Goal: Transaction & Acquisition: Purchase product/service

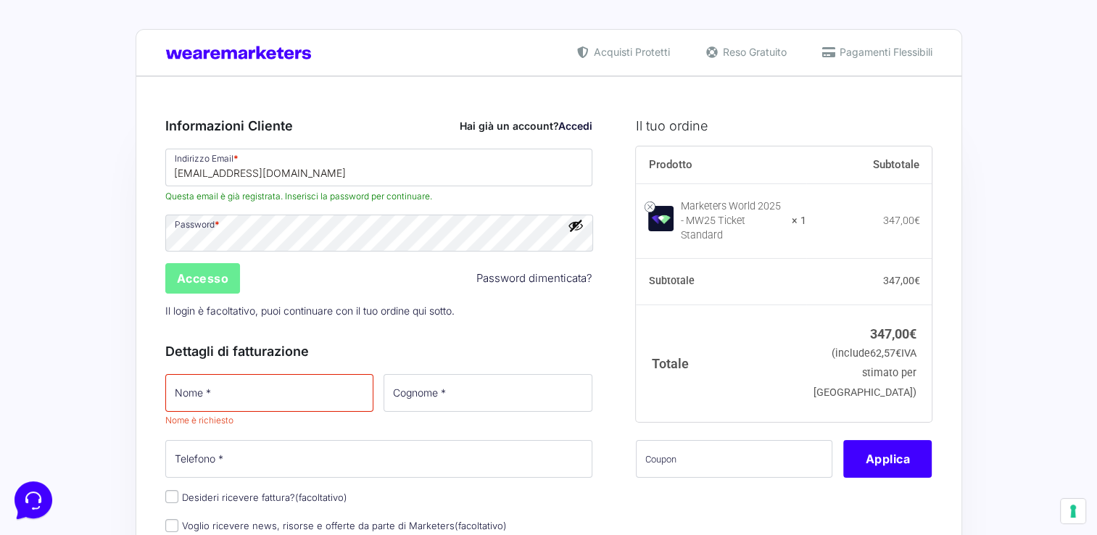
click at [522, 293] on div "Accesso Password dimenticata?" at bounding box center [379, 278] width 438 height 35
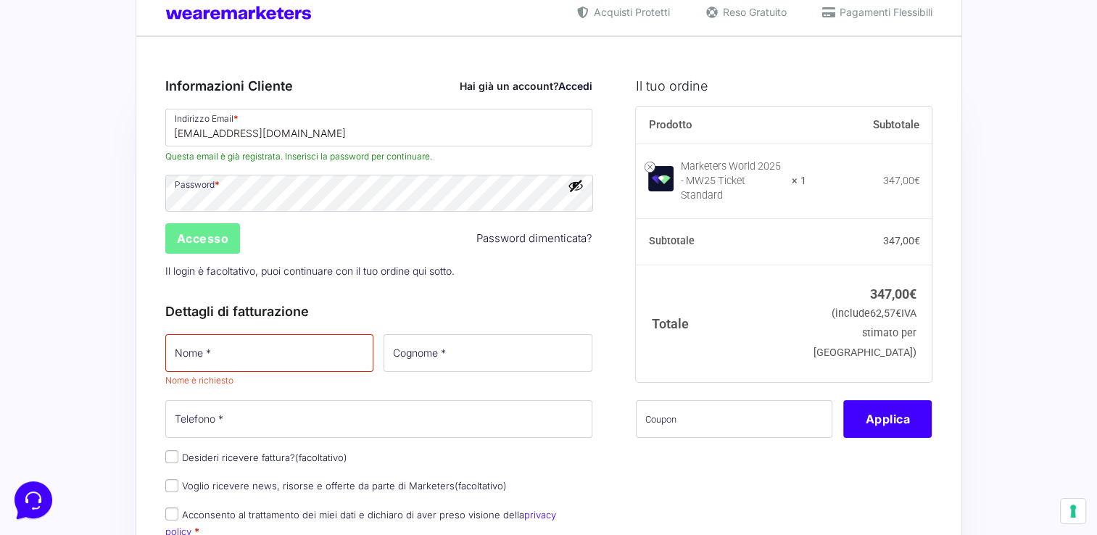
scroll to position [73, 0]
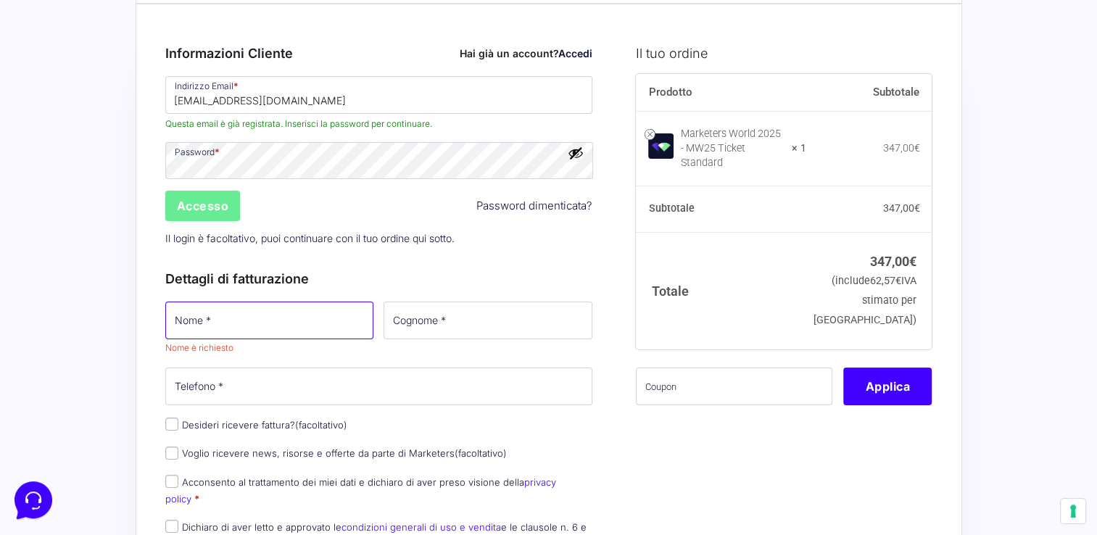
click at [363, 320] on input "Nome *" at bounding box center [269, 321] width 209 height 38
type input "[PERSON_NAME]"
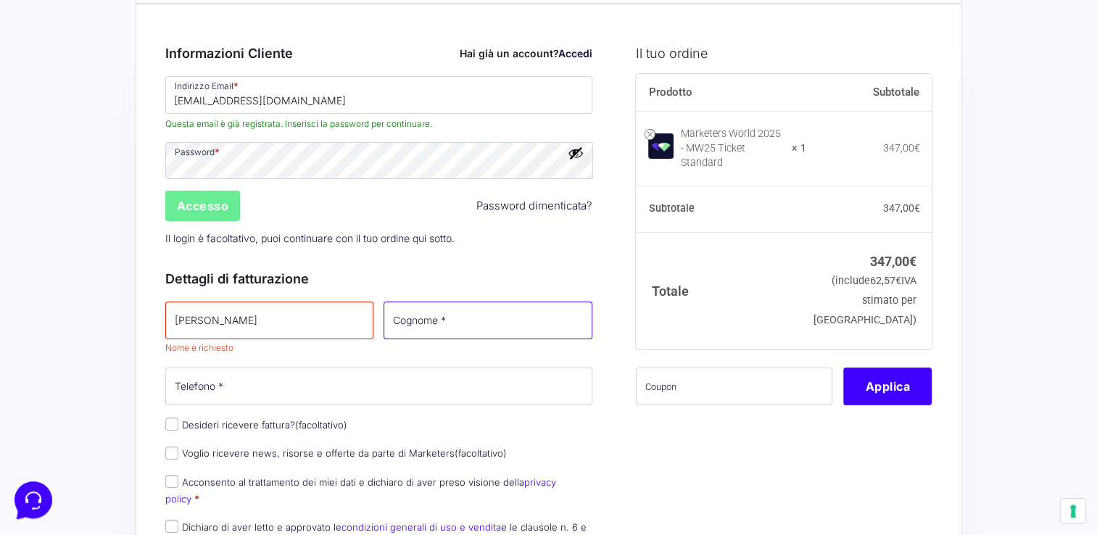
type input "Bianchi"
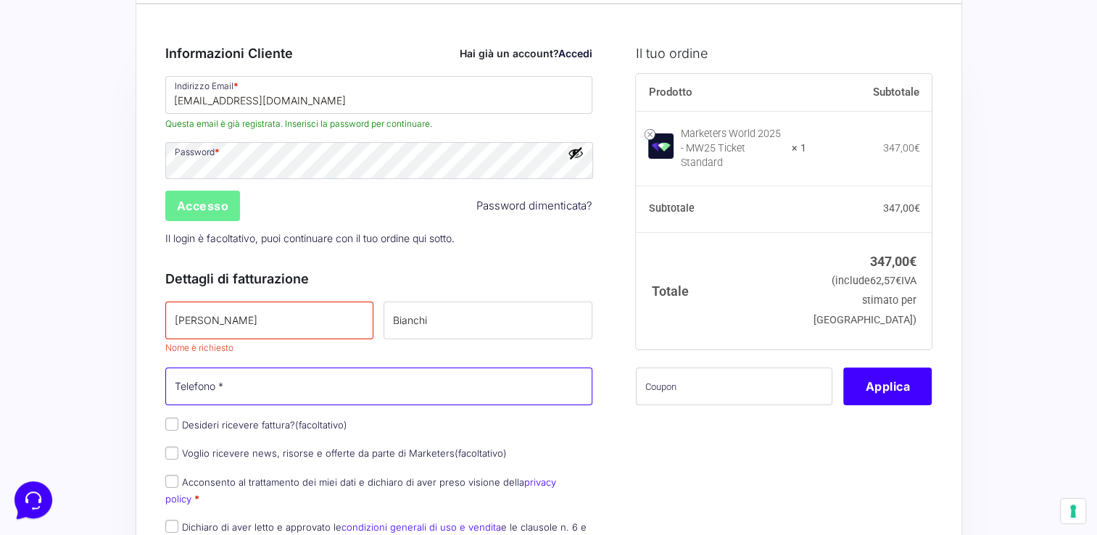
type input "[PHONE_NUMBER]"
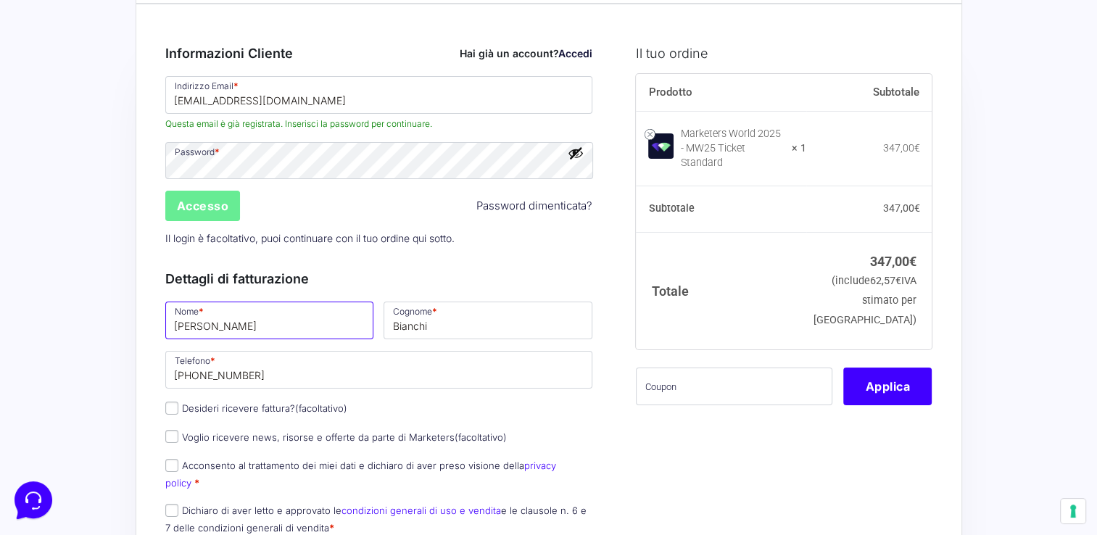
type input "[PERSON_NAME]"
click at [311, 317] on input "[PERSON_NAME]" at bounding box center [269, 321] width 209 height 38
drag, startPoint x: 278, startPoint y: 330, endPoint x: 161, endPoint y: 329, distance: 117.5
click at [166, 330] on input "[PERSON_NAME]" at bounding box center [269, 321] width 209 height 38
type input "[PERSON_NAME]"
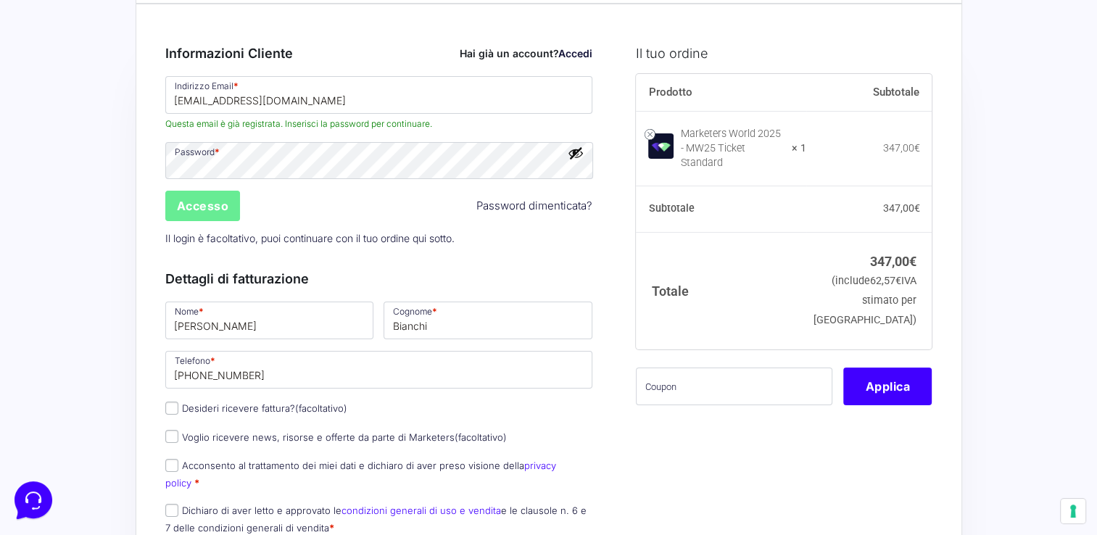
click at [336, 405] on span "(facoltativo)" at bounding box center [321, 408] width 52 height 12
click at [178, 405] on input "Desideri ricevere fattura? (facoltativo)" at bounding box center [171, 408] width 13 height 13
checkbox input "true"
select select "IT"
type input "0000000"
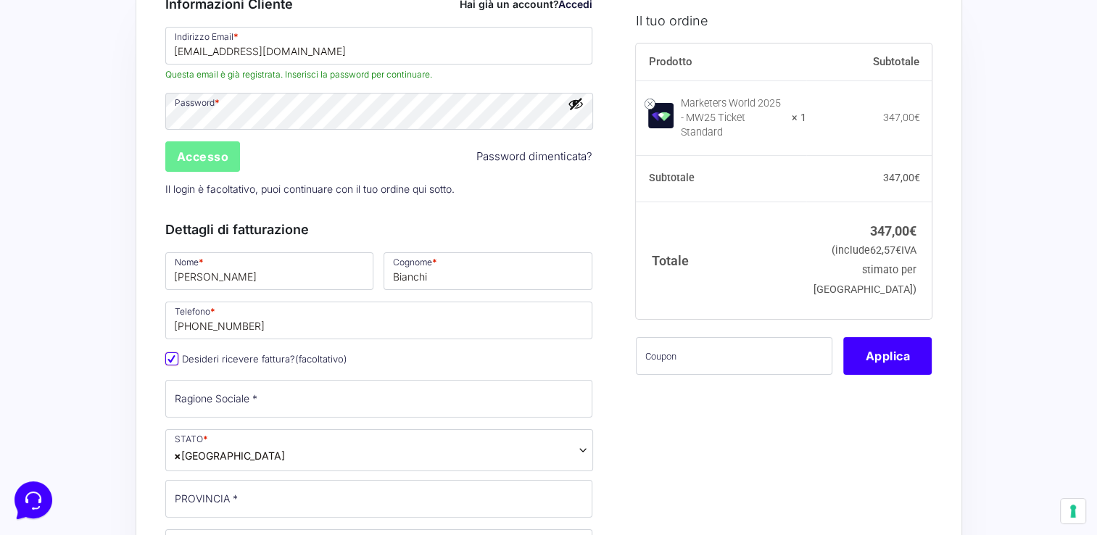
scroll to position [145, 0]
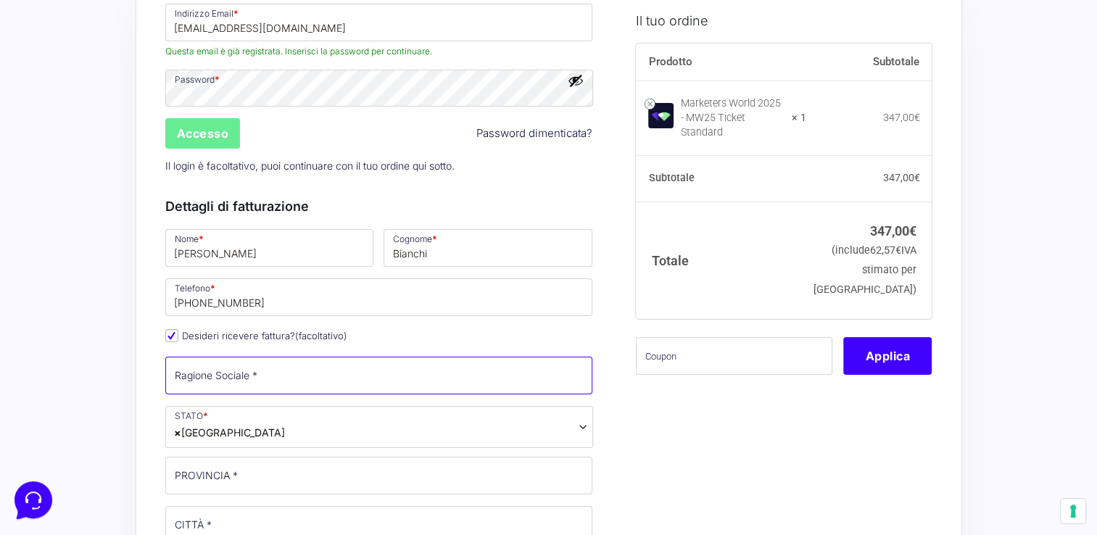
click at [249, 369] on input "Ragione Sociale *" at bounding box center [379, 376] width 428 height 38
type input "Riparamati Srls"
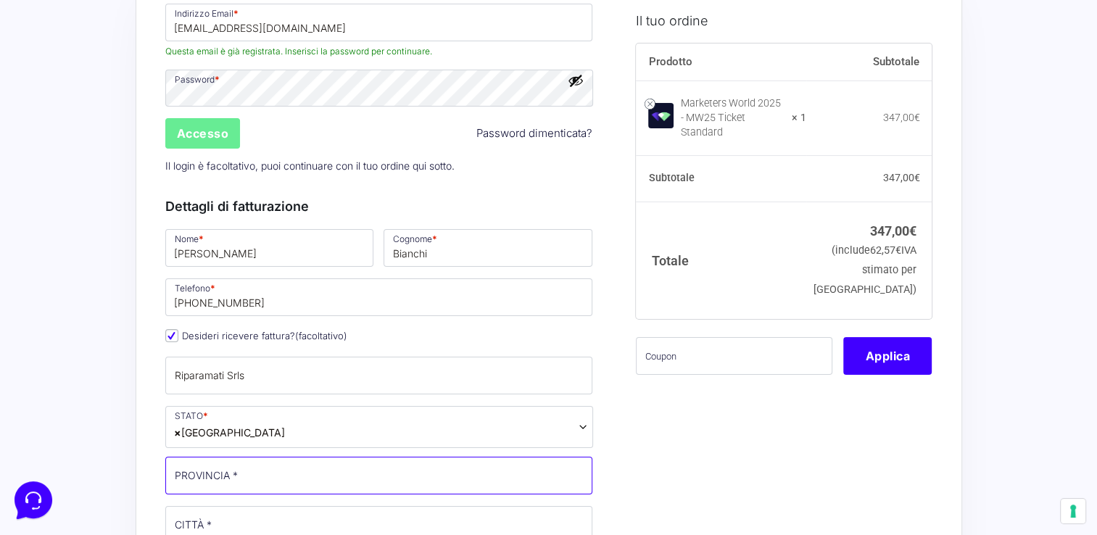
type input "[GEOGRAPHIC_DATA]"
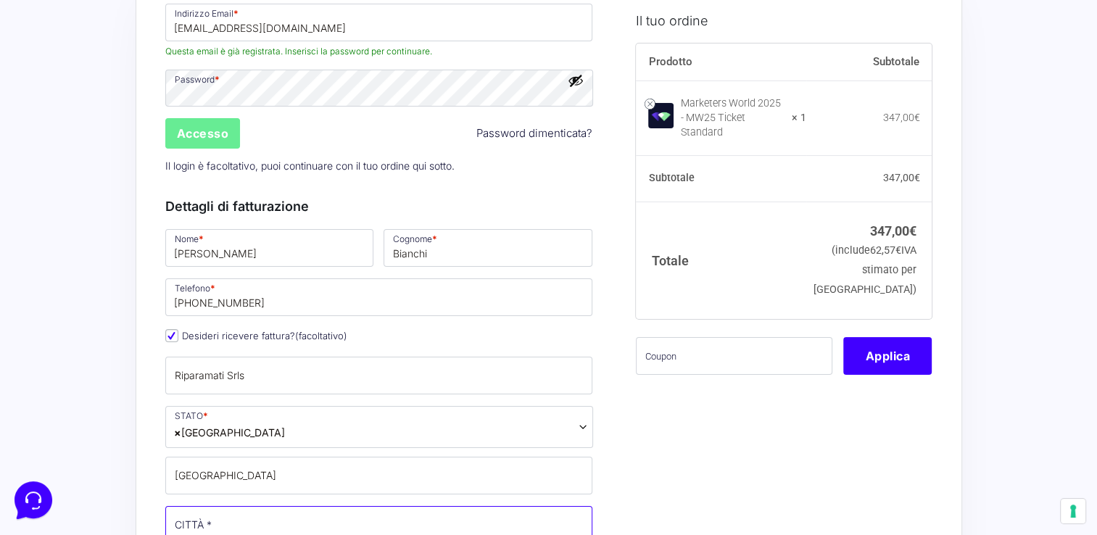
type input "[GEOGRAPHIC_DATA]"
type input "[STREET_ADDRESS][PERSON_NAME]"
type input "31017"
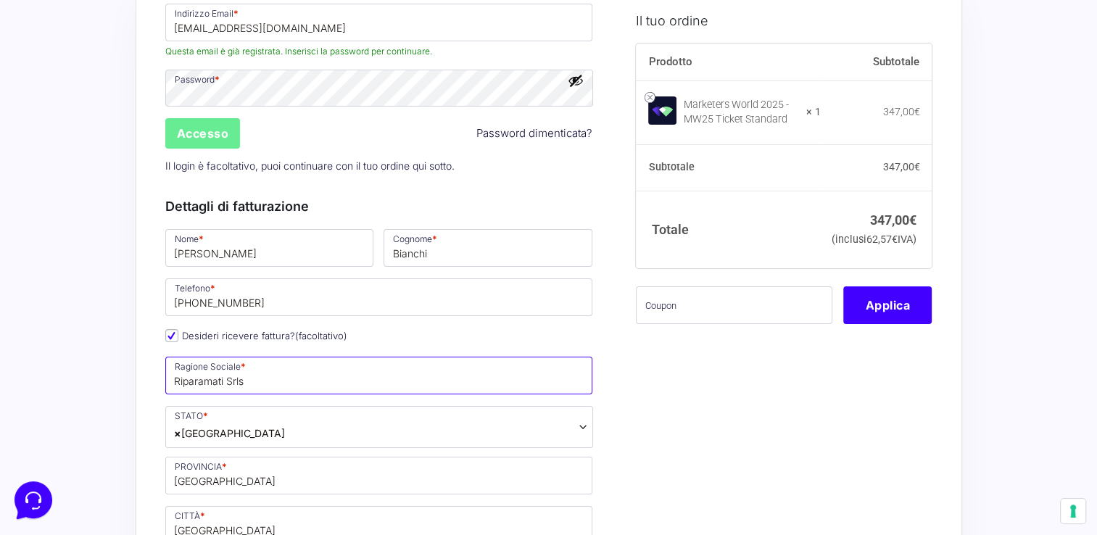
scroll to position [290, 0]
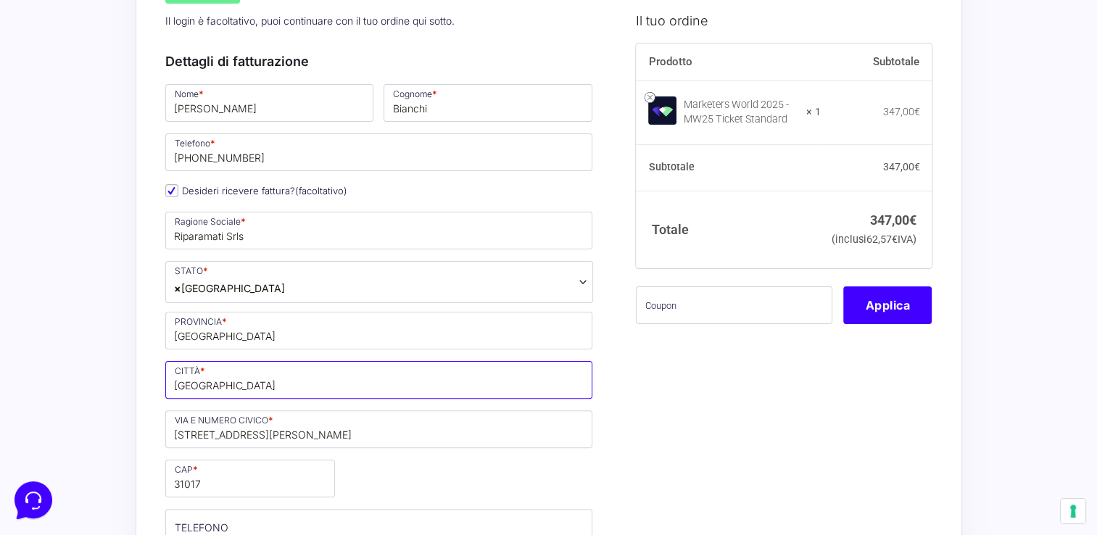
drag, startPoint x: 290, startPoint y: 378, endPoint x: 144, endPoint y: 378, distance: 145.7
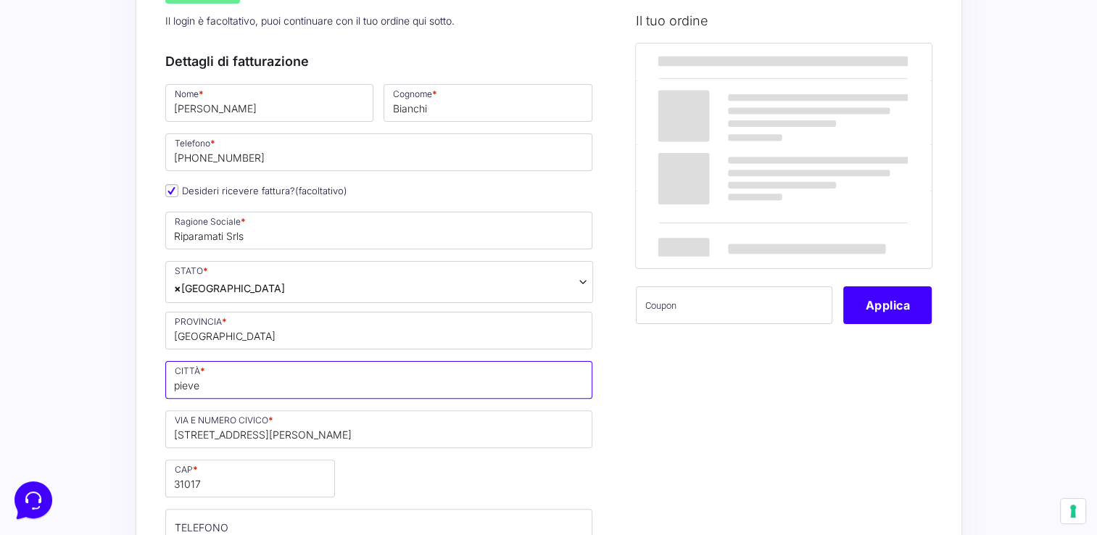
type input "[GEOGRAPHIC_DATA]"
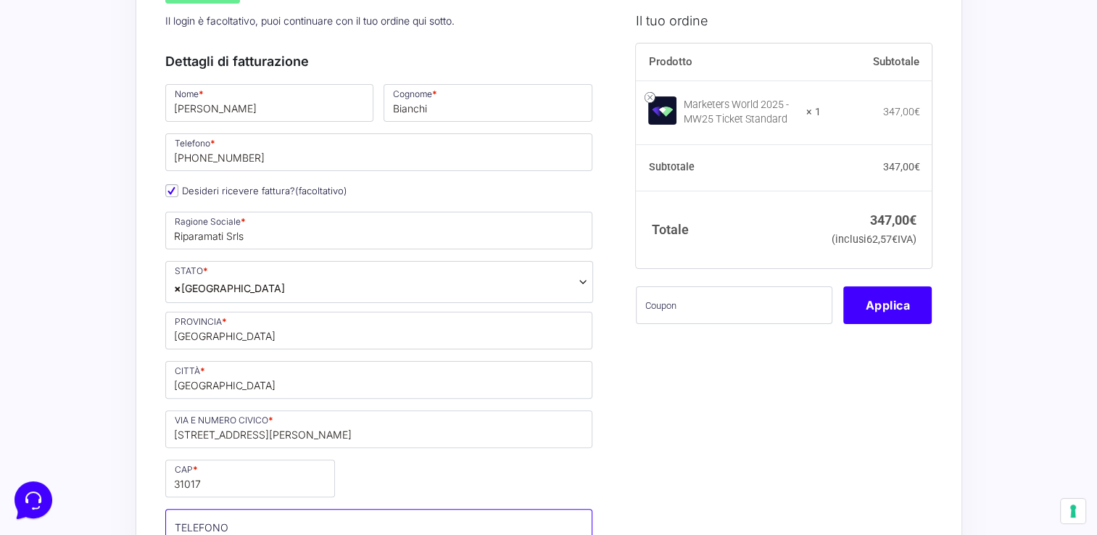
click at [454, 510] on input "TELEFONO (facoltativo)" at bounding box center [379, 528] width 428 height 38
click at [580, 453] on div "Nome * [PERSON_NAME] * [PERSON_NAME] Telefono * [PHONE_NUMBER] Desideri ricever…" at bounding box center [379, 452] width 438 height 741
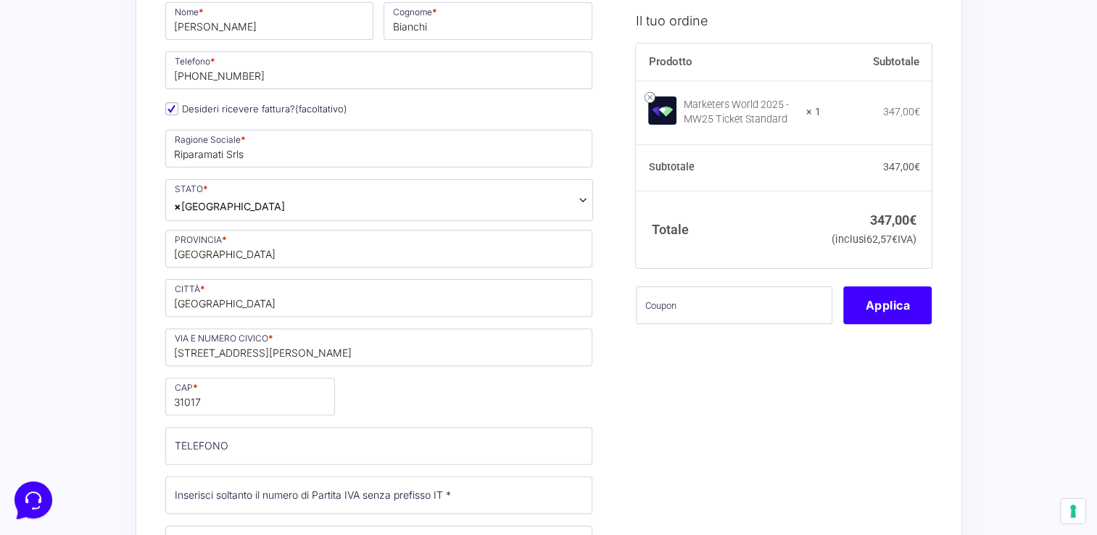
scroll to position [580, 0]
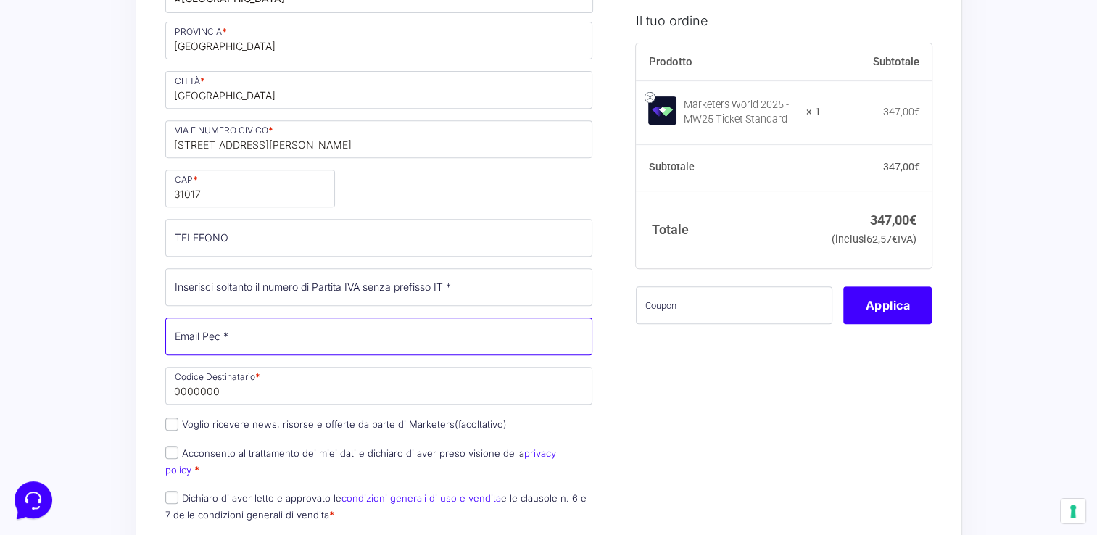
click at [355, 336] on input "Email Pec *" at bounding box center [379, 337] width 428 height 38
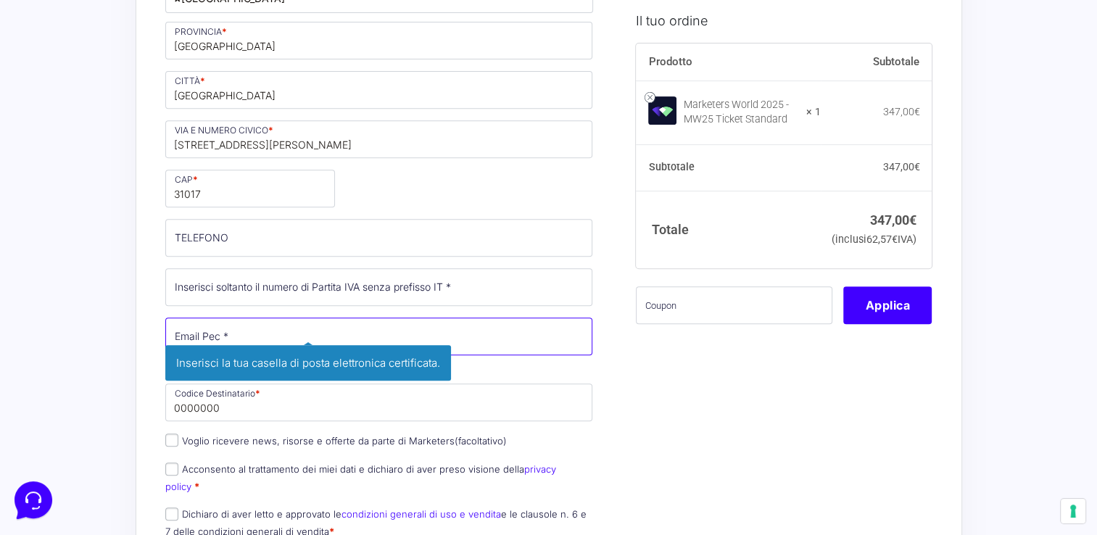
type input "[EMAIL_ADDRESS][DOMAIN_NAME]"
type input "[PERSON_NAME]"
type input "Bianchi"
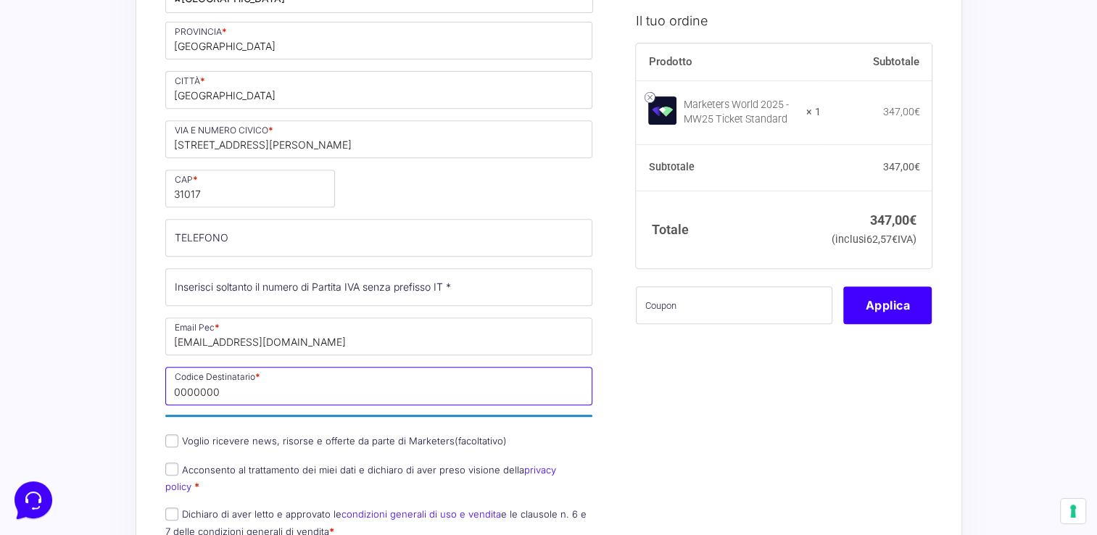
click at [346, 376] on input "0000000" at bounding box center [379, 386] width 428 height 38
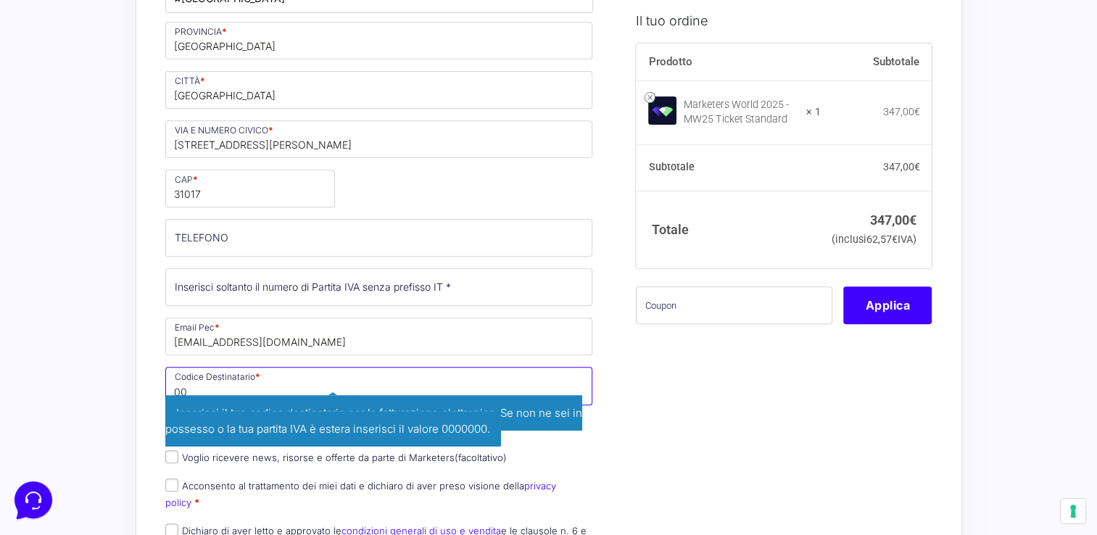
type input "0"
type input "m"
type input "M5UXCR1"
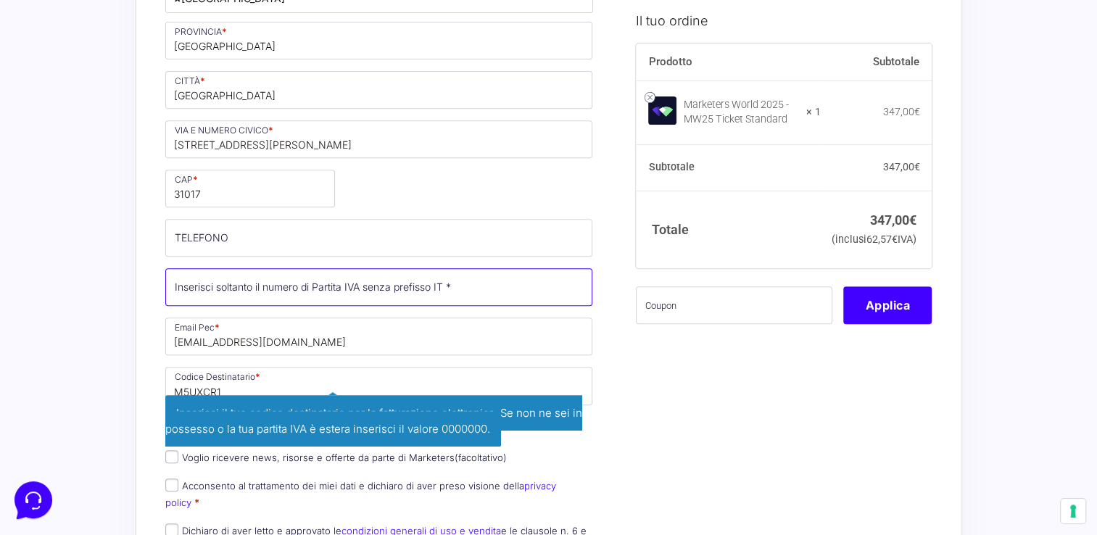
click at [409, 290] on input "Partita Iva *" at bounding box center [379, 287] width 428 height 38
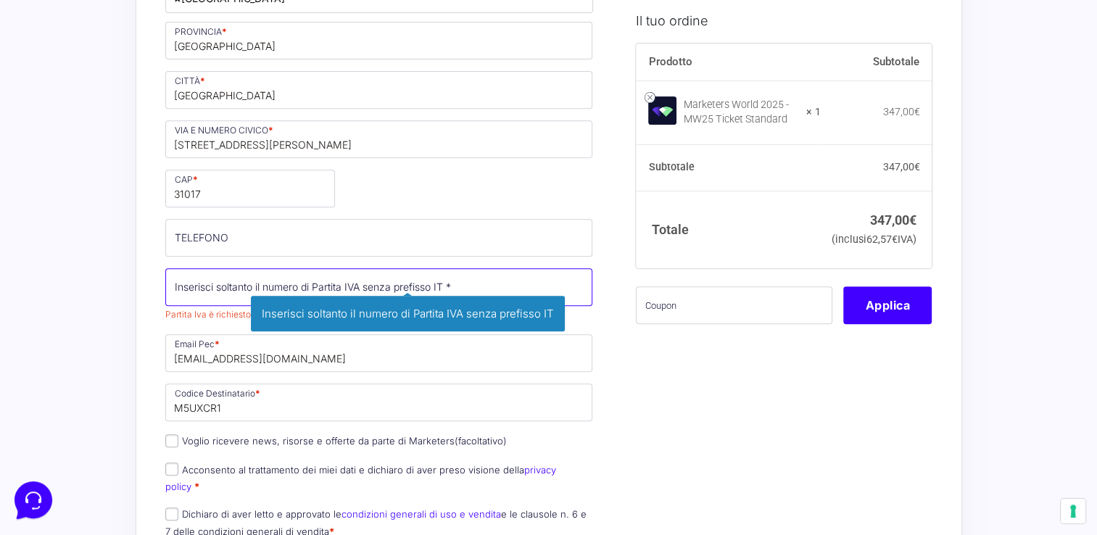
paste input "05314380261"
type input "05314380261"
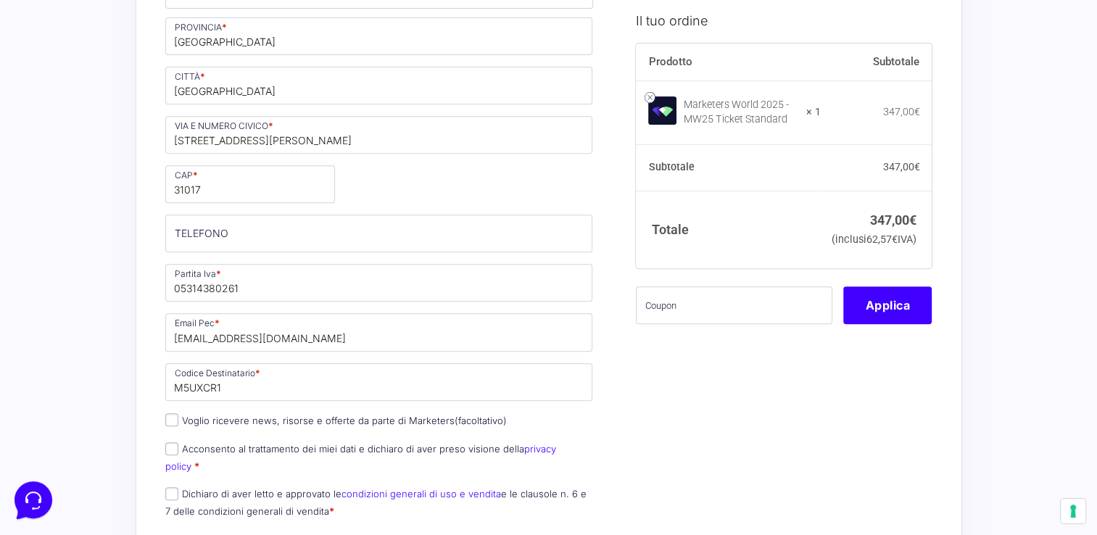
scroll to position [798, 0]
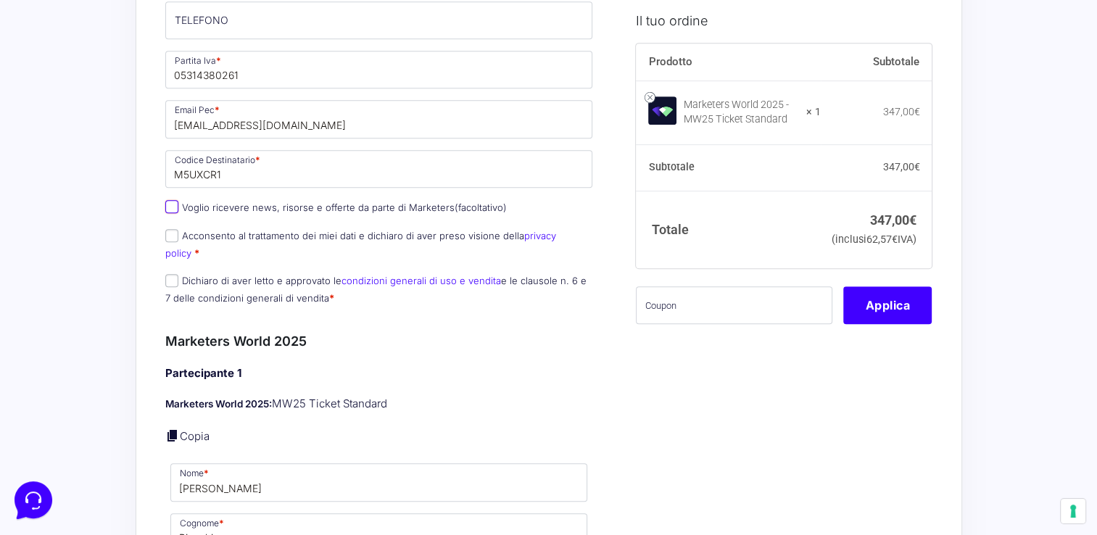
click at [174, 206] on input "Voglio ricevere news, risorse e offerte da parte di Marketers (facoltativo)" at bounding box center [171, 206] width 13 height 13
checkbox input "true"
click at [169, 231] on input "Acconsento al trattamento dei miei dati e dichiaro di aver preso visione della …" at bounding box center [171, 235] width 13 height 13
checkbox input "true"
click at [174, 274] on input "Dichiaro di aver letto e approvato le condizioni generali di uso e vendita e le…" at bounding box center [171, 280] width 13 height 13
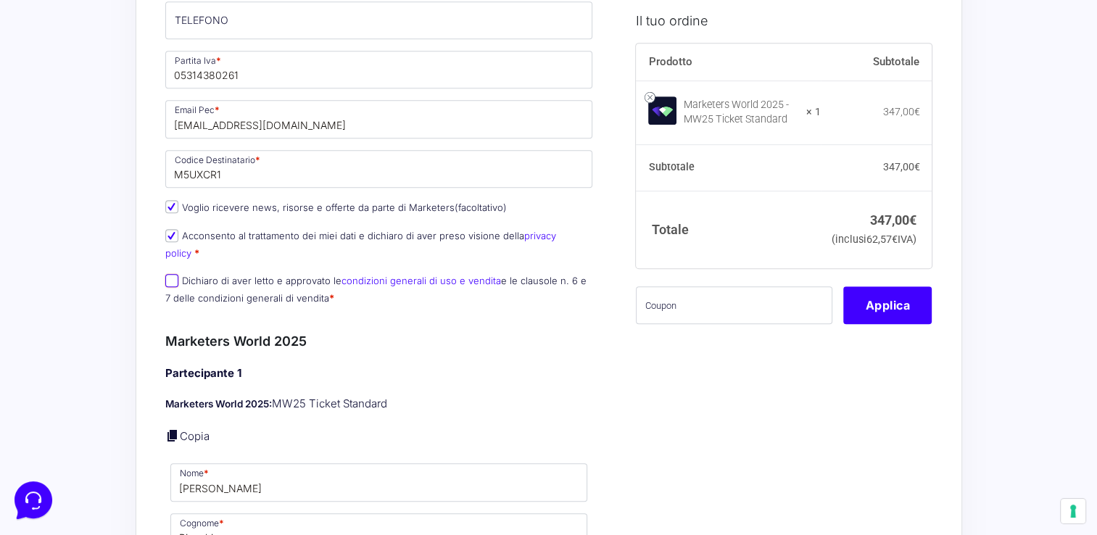
checkbox input "true"
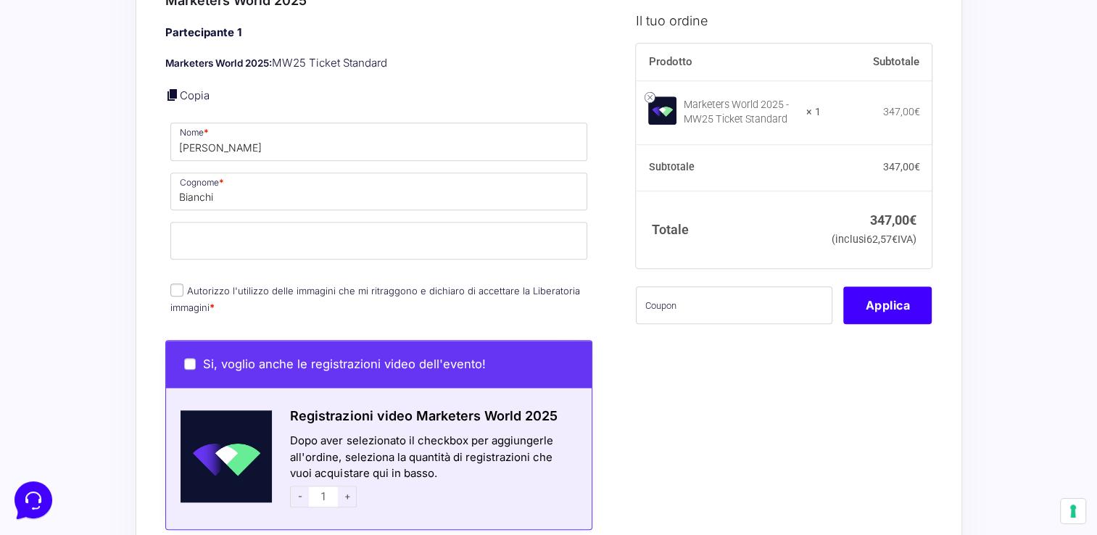
scroll to position [1160, 0]
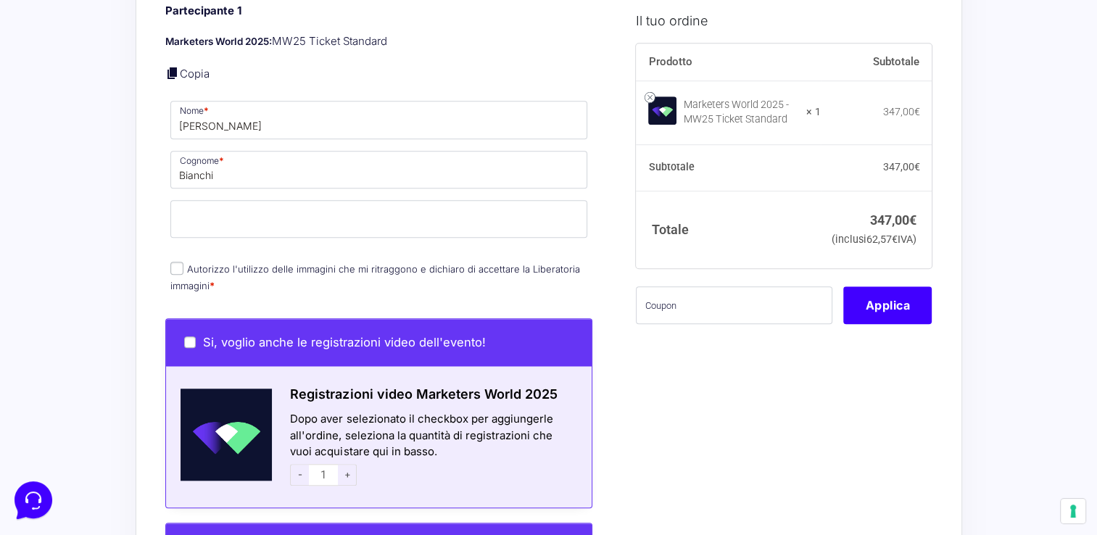
click at [182, 262] on input "Autorizzo l'utilizzo delle immagini che mi ritraggono e dichiaro di accettare l…" at bounding box center [176, 268] width 13 height 13
checkbox input "true"
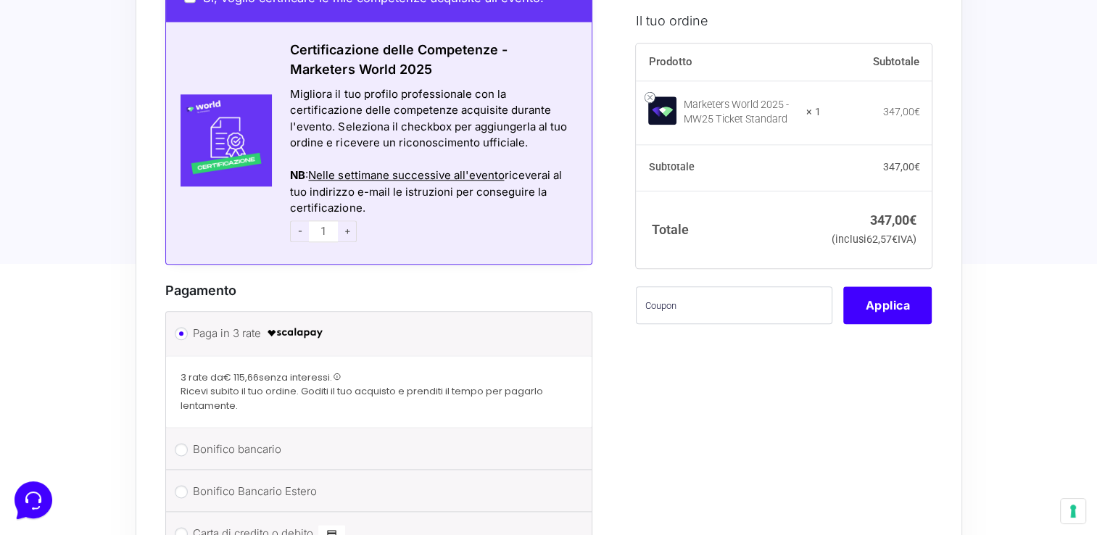
scroll to position [1740, 0]
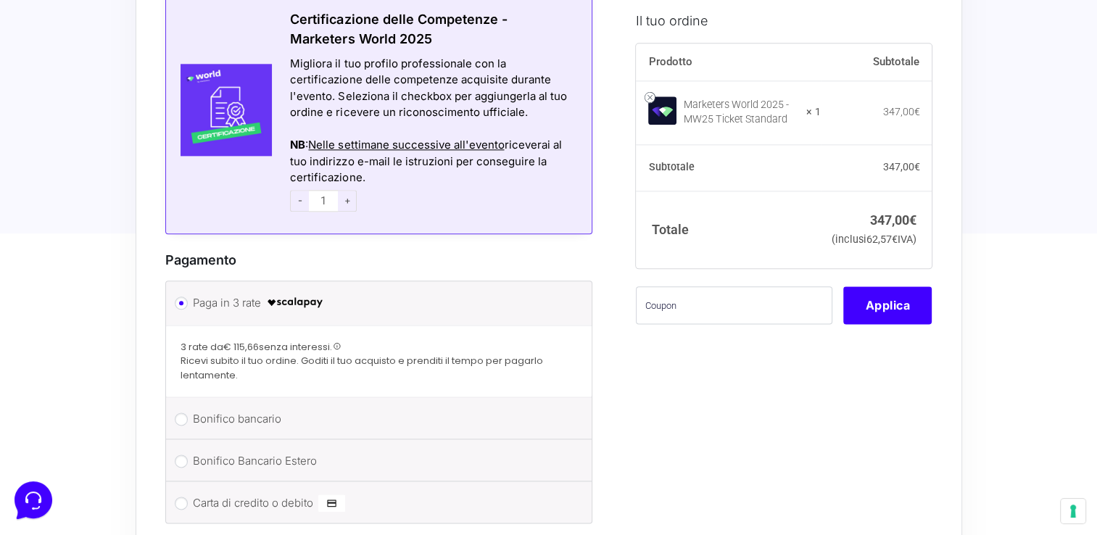
click at [182, 489] on li "Carta di credito o debito Ricorda informazioni di pagamento per gli ordini futu…" at bounding box center [379, 501] width 426 height 41
click at [180, 497] on input "Carta di credito o debito" at bounding box center [181, 503] width 13 height 13
radio input "true"
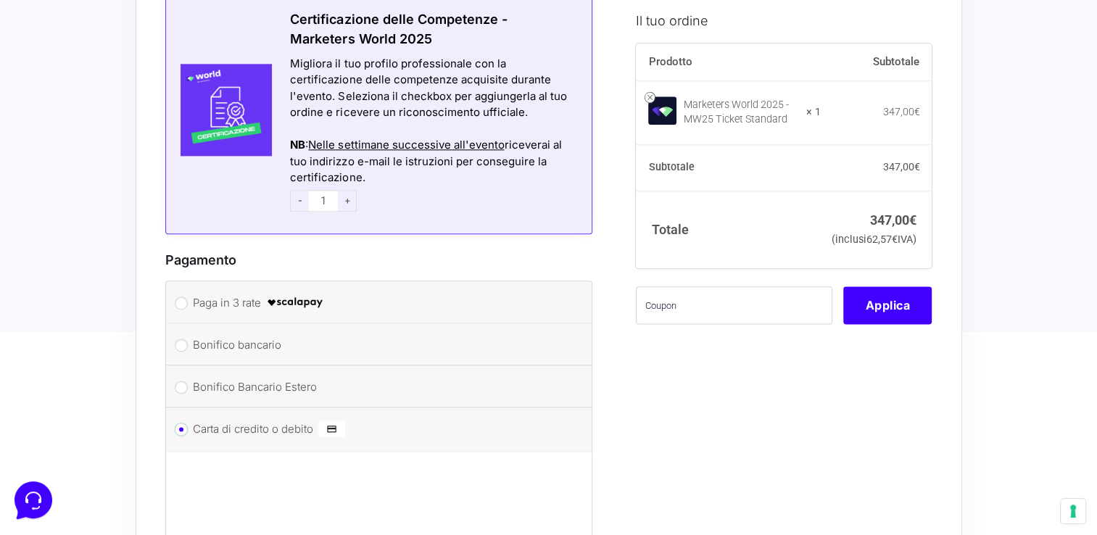
scroll to position [2030, 0]
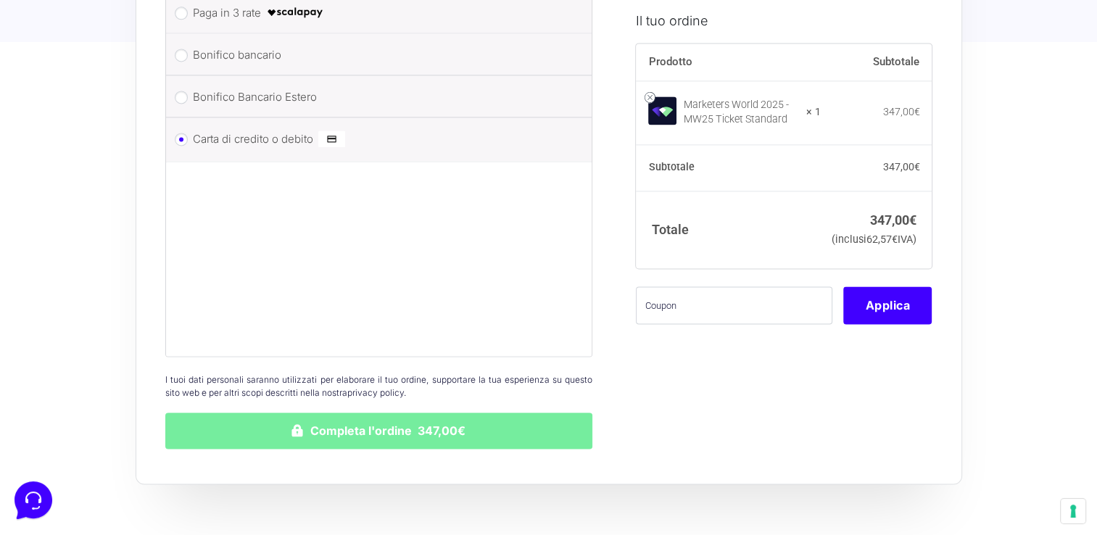
click at [413, 419] on button "Completa l'ordine 347,00€" at bounding box center [379, 431] width 428 height 36
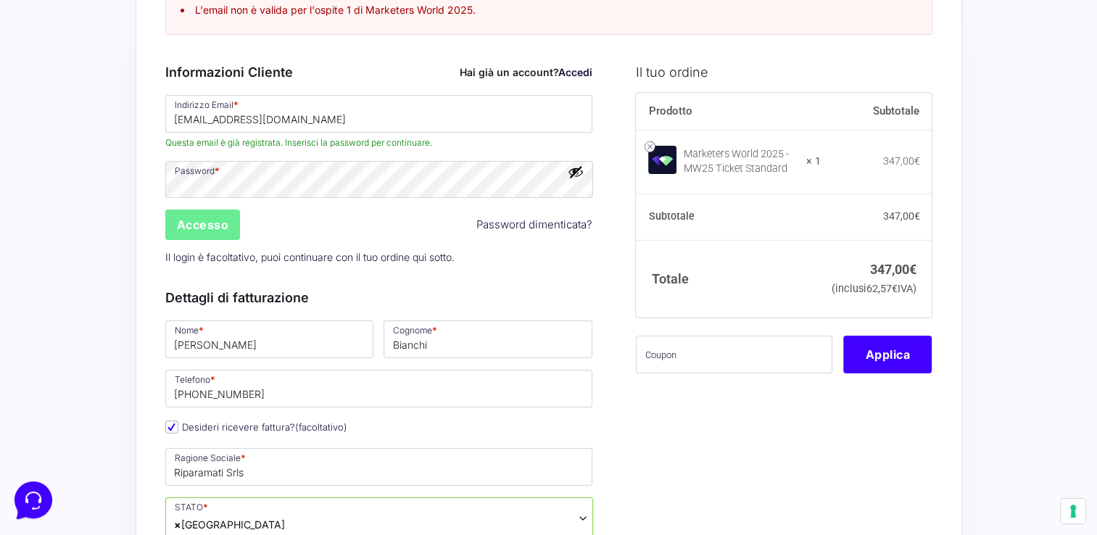
scroll to position [26, 0]
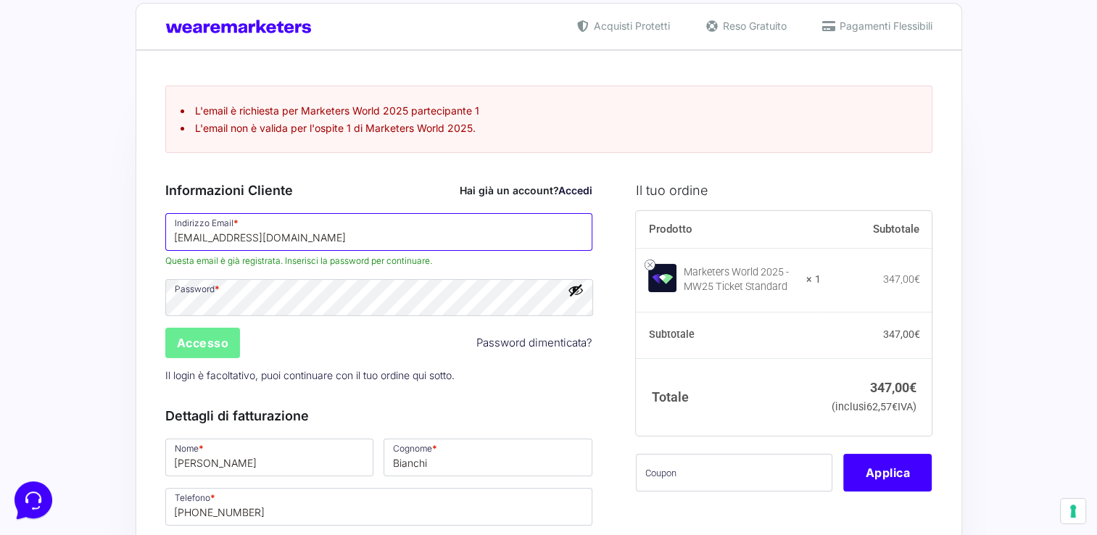
click at [350, 226] on input "[EMAIL_ADDRESS][DOMAIN_NAME]" at bounding box center [379, 232] width 428 height 38
click at [515, 356] on div "Accesso Password dimenticata?" at bounding box center [379, 343] width 438 height 35
click at [207, 334] on input "Accesso" at bounding box center [202, 343] width 75 height 30
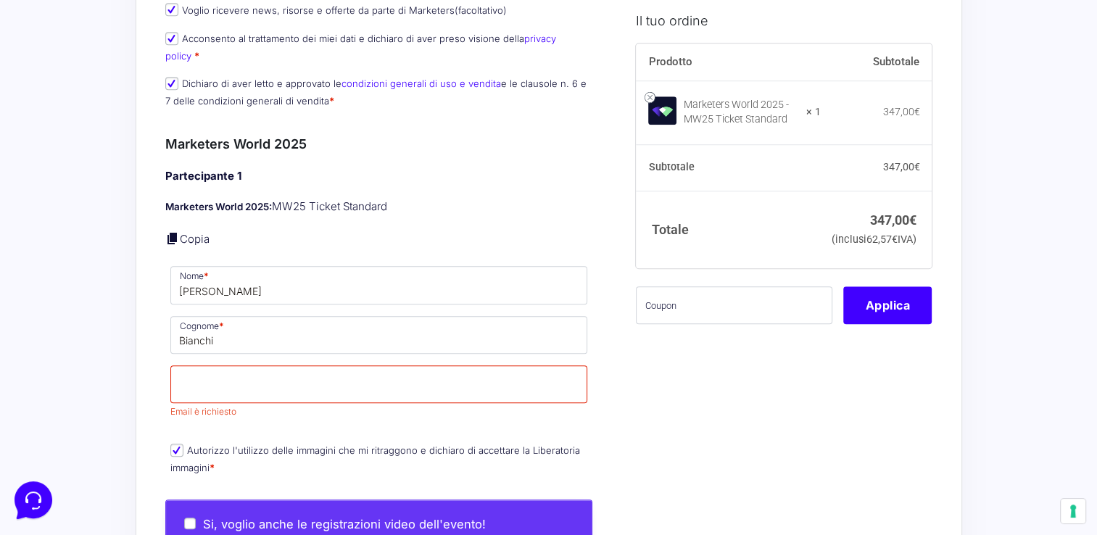
scroll to position [1259, 0]
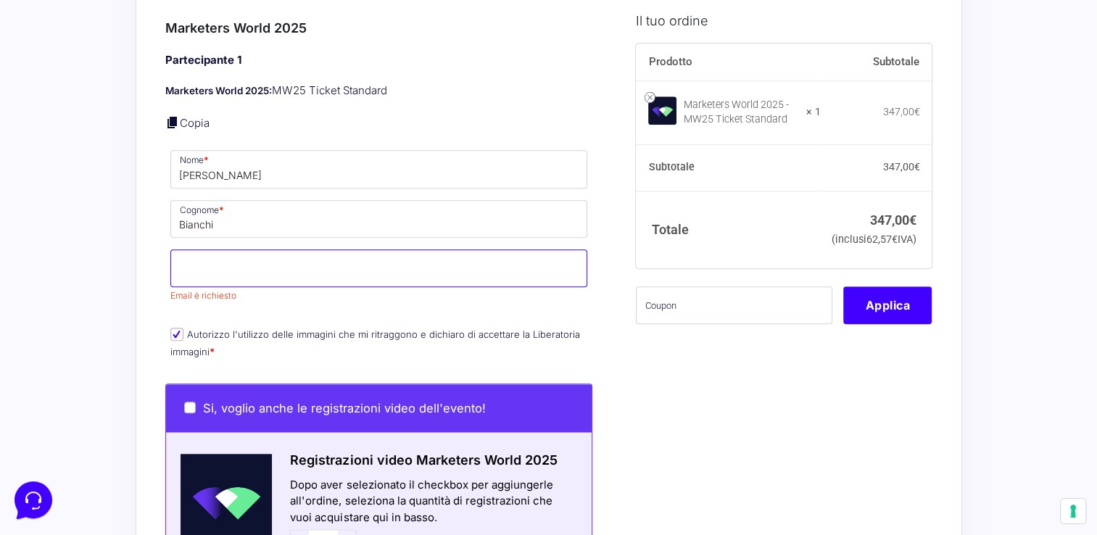
click at [340, 249] on input "Email *" at bounding box center [379, 268] width 418 height 38
type input "[EMAIL_ADDRESS][DOMAIN_NAME]"
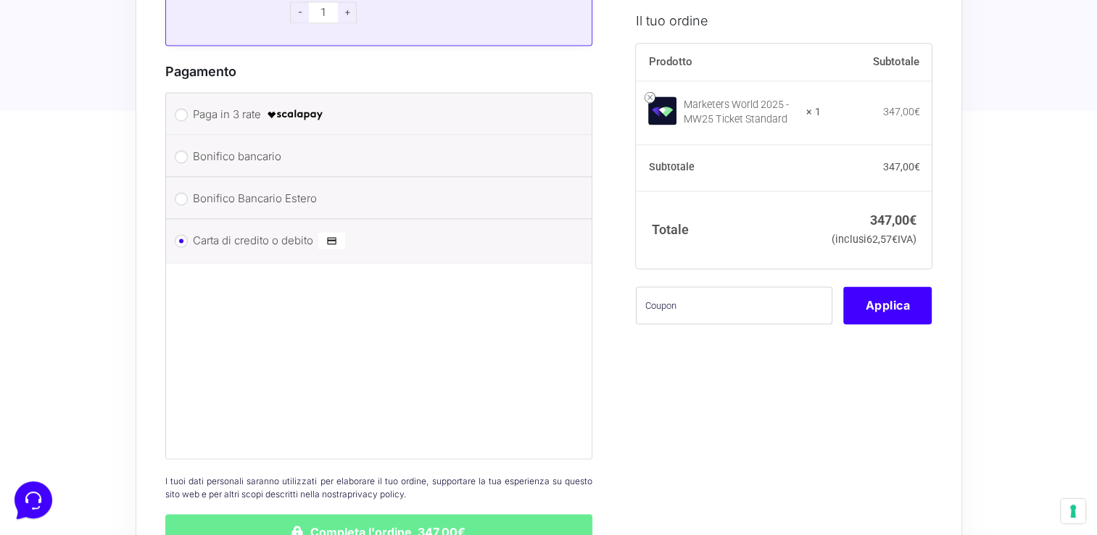
scroll to position [2201, 0]
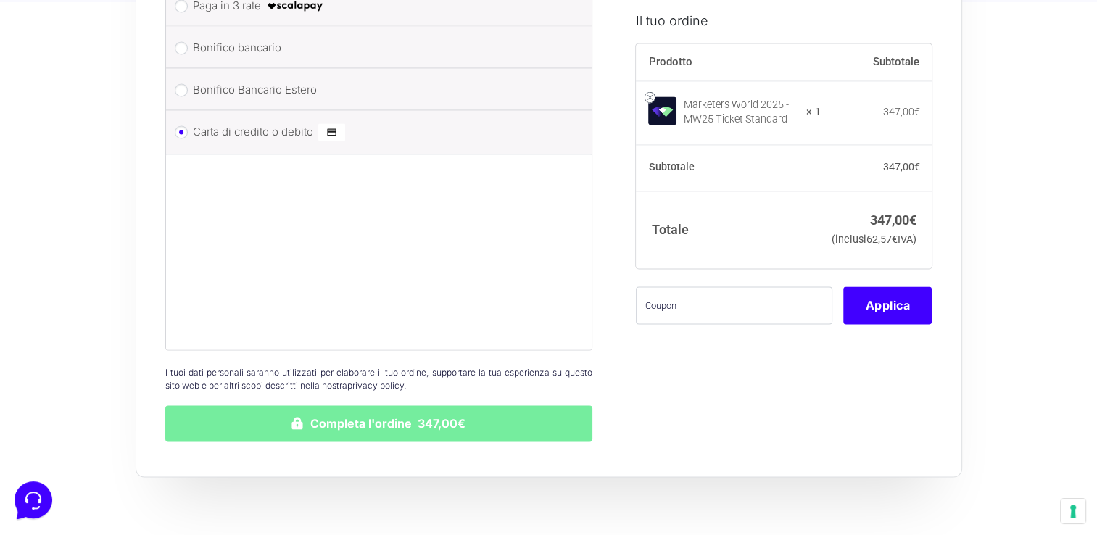
click at [443, 405] on button "Completa l'ordine 347,00€" at bounding box center [379, 423] width 428 height 36
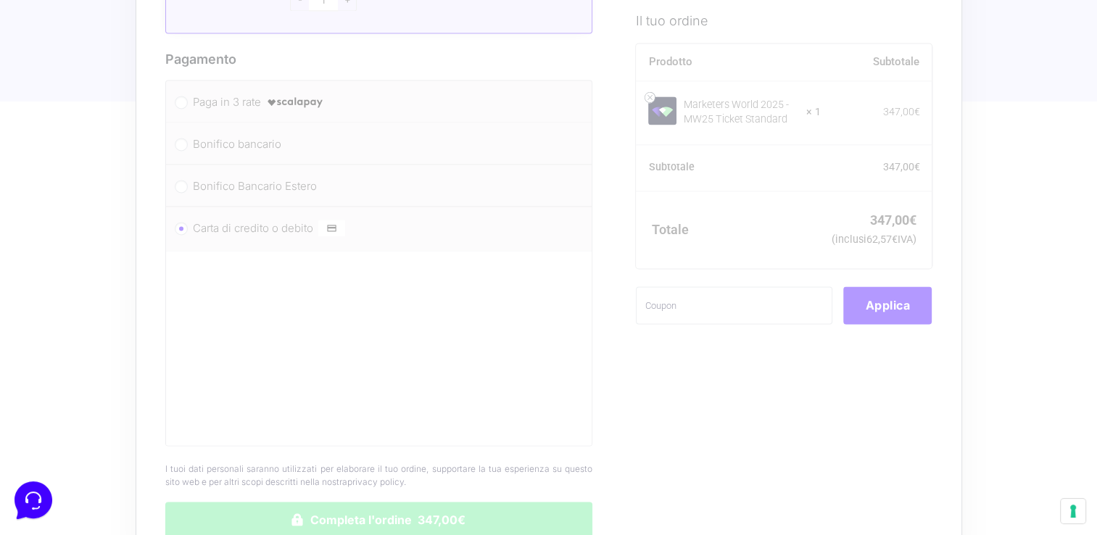
scroll to position [1895, 0]
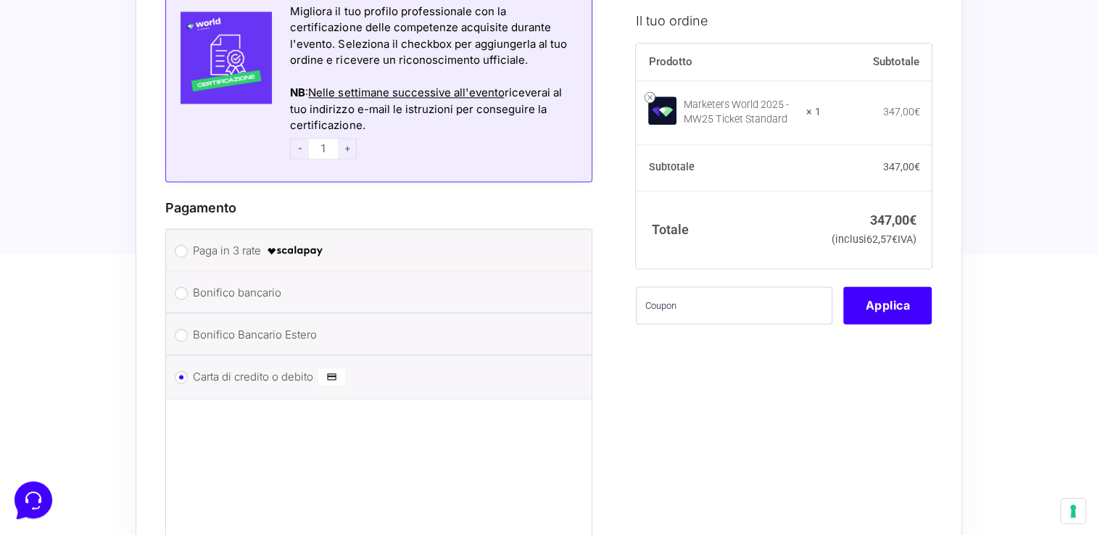
scroll to position [1995, 0]
